Goal: Find specific page/section: Find specific page/section

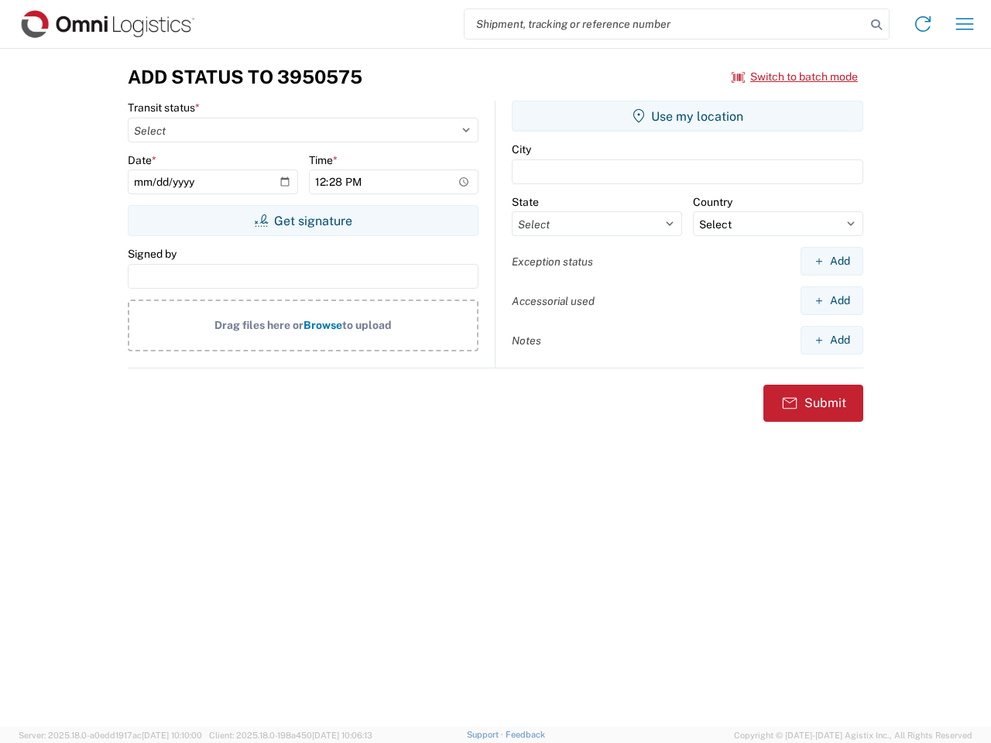
click at [665, 24] on input "search" at bounding box center [665, 23] width 401 height 29
click at [876, 25] on icon at bounding box center [877, 25] width 22 height 22
click at [923, 24] on icon at bounding box center [923, 24] width 25 height 25
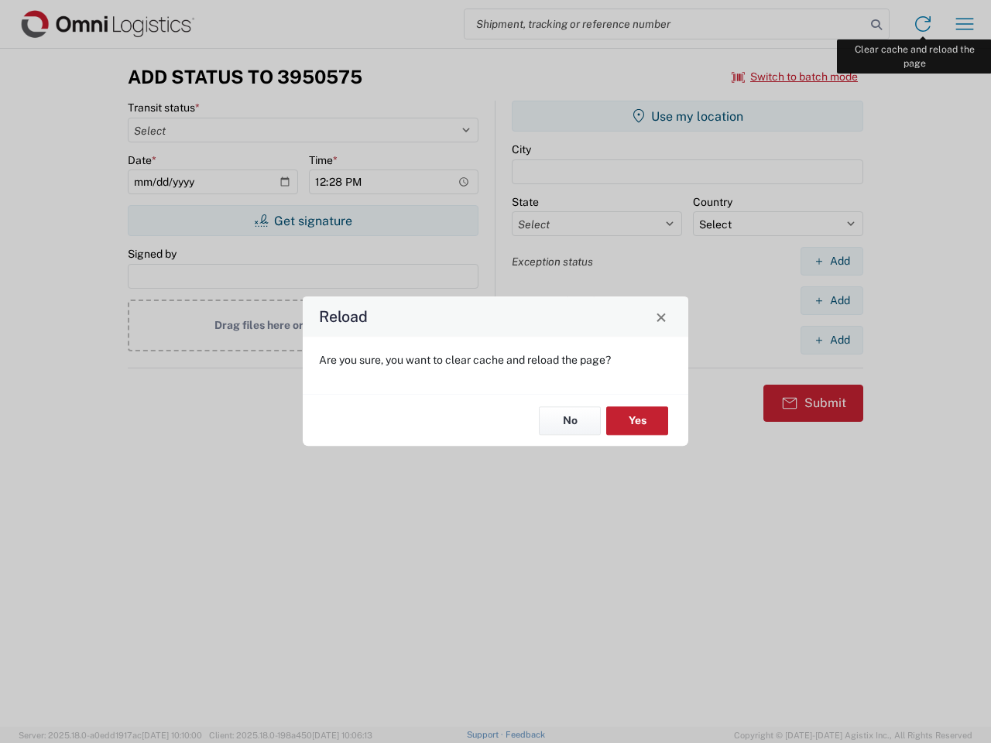
click at [965, 24] on div "Reload Are you sure, you want to clear cache and reload the page? No Yes" at bounding box center [495, 371] width 991 height 743
click at [795, 77] on div "Reload Are you sure, you want to clear cache and reload the page? No Yes" at bounding box center [495, 371] width 991 height 743
click at [303, 221] on div "Reload Are you sure, you want to clear cache and reload the page? No Yes" at bounding box center [495, 371] width 991 height 743
click at [688, 116] on div "Reload Are you sure, you want to clear cache and reload the page? No Yes" at bounding box center [495, 371] width 991 height 743
click at [832, 261] on div "Reload Are you sure, you want to clear cache and reload the page? No Yes" at bounding box center [495, 371] width 991 height 743
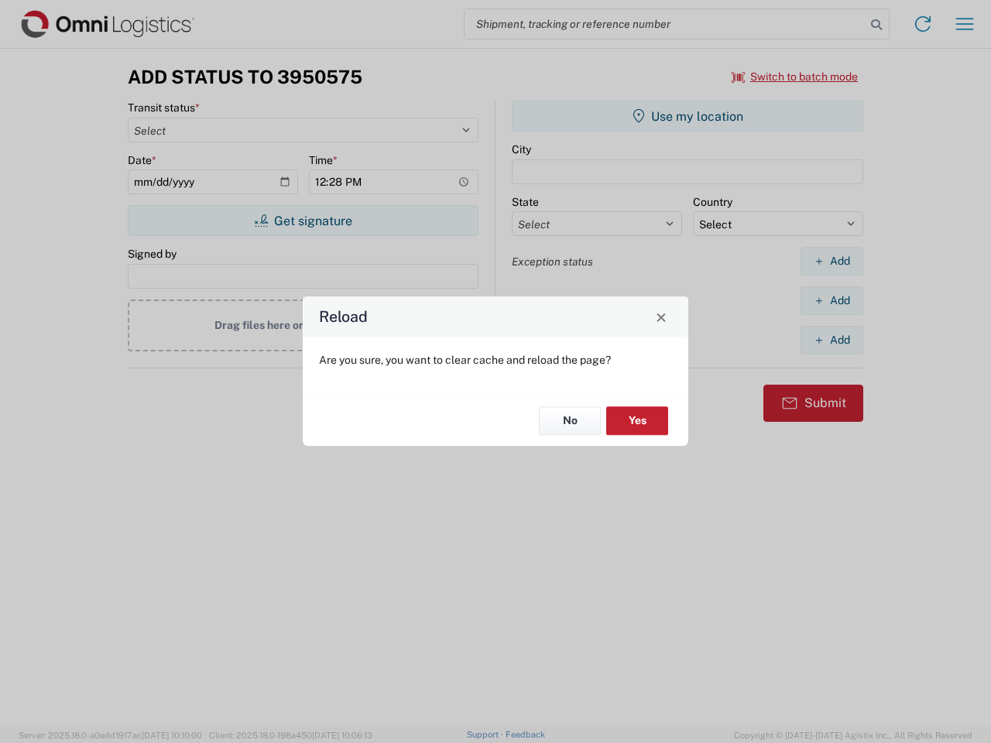
click at [832, 300] on div "Reload Are you sure, you want to clear cache and reload the page? No Yes" at bounding box center [495, 371] width 991 height 743
click at [832, 340] on div "Reload Are you sure, you want to clear cache and reload the page? No Yes" at bounding box center [495, 371] width 991 height 743
